Goal: Task Accomplishment & Management: Manage account settings

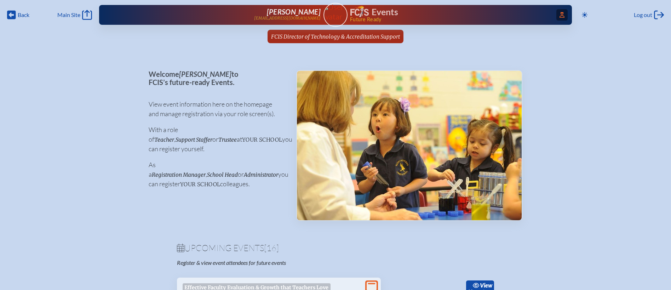
click at [561, 15] on icon "Access Users..." at bounding box center [561, 15] width 5 height 6
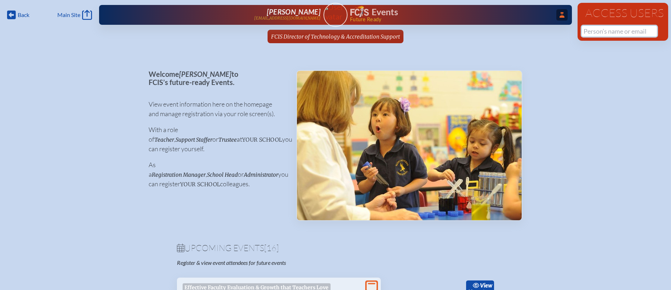
click at [591, 28] on input "text" at bounding box center [619, 31] width 75 height 11
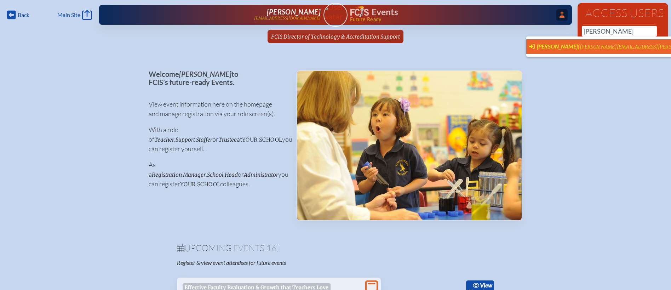
click at [577, 48] on span "([PERSON_NAME][EMAIL_ADDRESS][PERSON_NAME][PERSON_NAME][DOMAIN_NAME])" at bounding box center [674, 47] width 195 height 6
type input "[PERSON_NAME][EMAIL_ADDRESS][PERSON_NAME][PERSON_NAME][DOMAIN_NAME]"
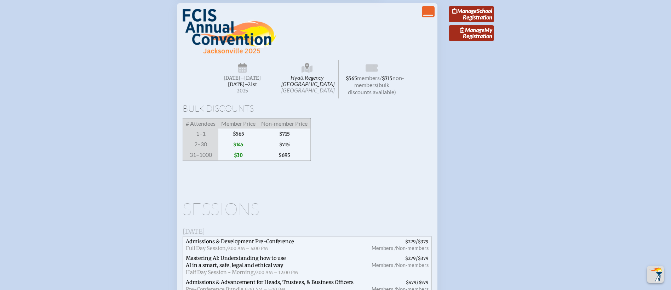
scroll to position [1233, 0]
click at [426, 16] on icon "View Less" at bounding box center [428, 11] width 10 height 10
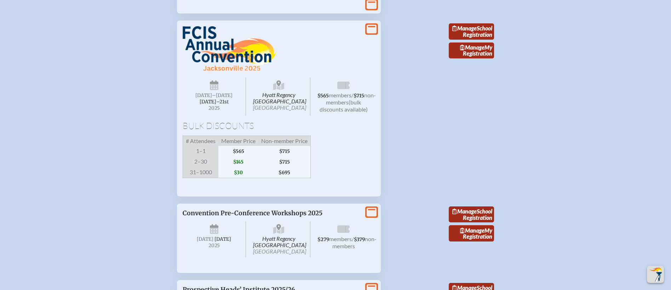
scroll to position [1215, 0]
click at [482, 39] on link "Manage School Registration" at bounding box center [471, 31] width 45 height 16
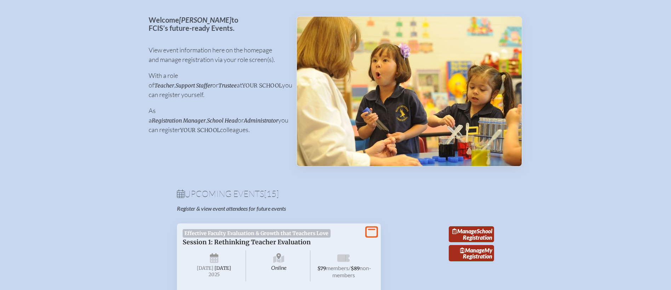
scroll to position [77, 0]
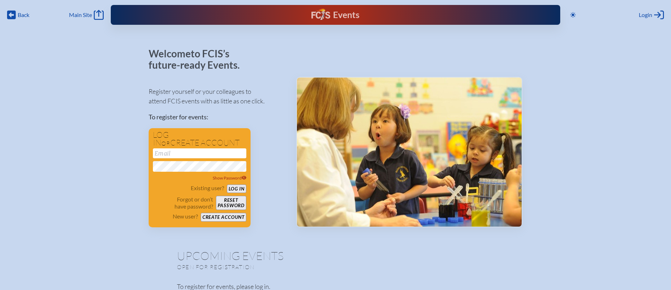
scroll to position [48, 0]
type input "[EMAIL_ADDRESS][DOMAIN_NAME]"
click at [235, 187] on button "Log in" at bounding box center [236, 188] width 19 height 9
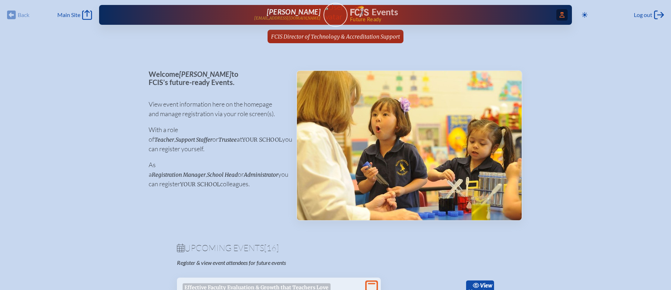
click at [557, 16] on span "Access Users..." at bounding box center [561, 14] width 11 height 11
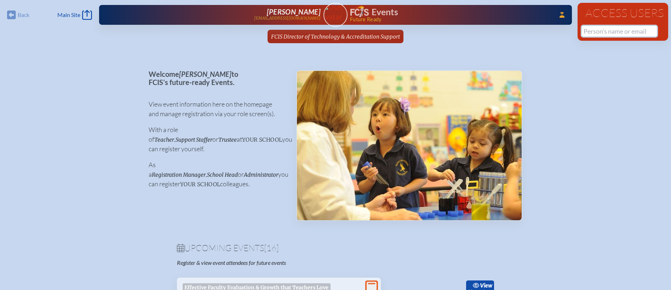
click at [616, 33] on input "text" at bounding box center [619, 31] width 75 height 11
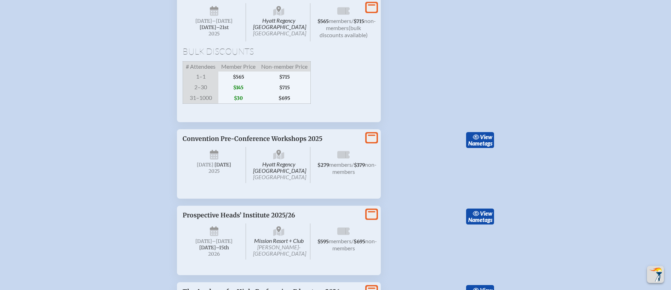
scroll to position [1277, 0]
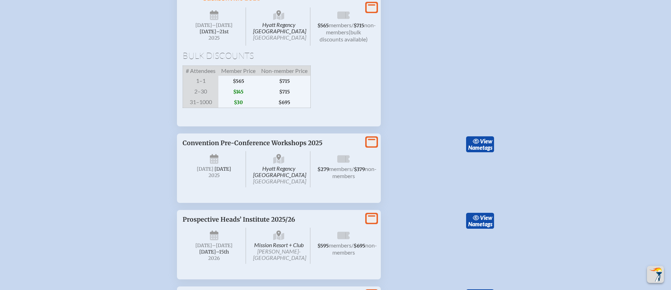
click at [374, 12] on icon at bounding box center [372, 7] width 10 height 9
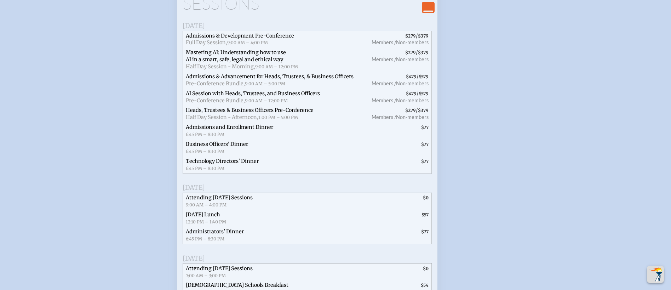
scroll to position [1439, 0]
